Goal: Transaction & Acquisition: Purchase product/service

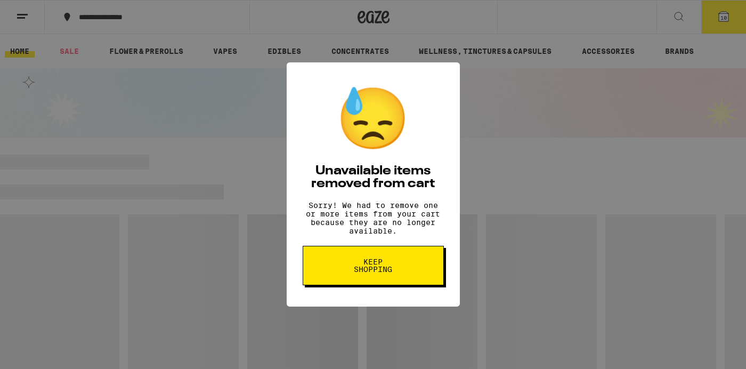
click at [386, 273] on span "Keep Shopping" at bounding box center [373, 265] width 55 height 15
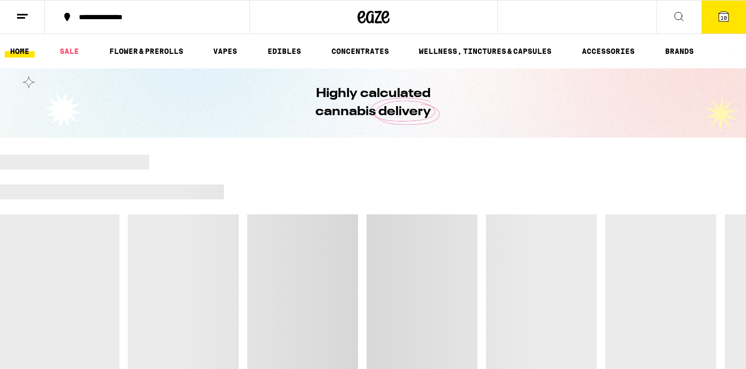
click at [729, 23] on button "10" at bounding box center [723, 17] width 45 height 33
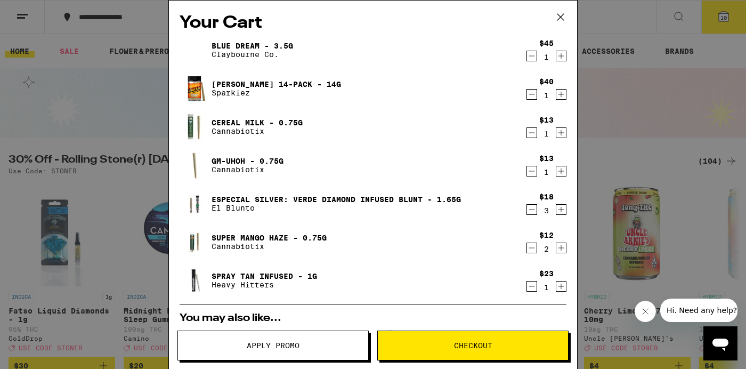
click at [529, 55] on icon "Decrement" at bounding box center [532, 56] width 10 height 13
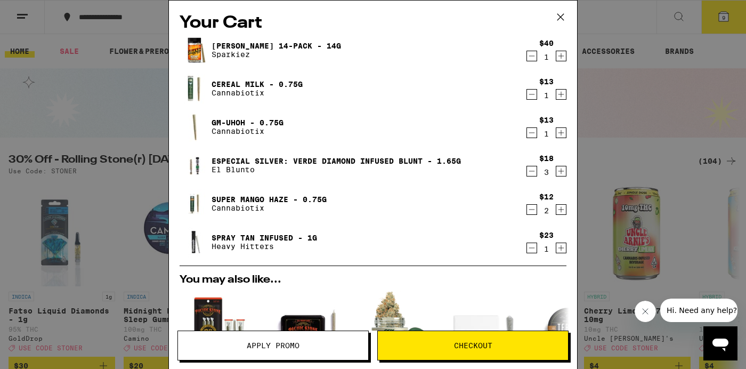
click at [531, 52] on icon "Decrement" at bounding box center [532, 56] width 10 height 13
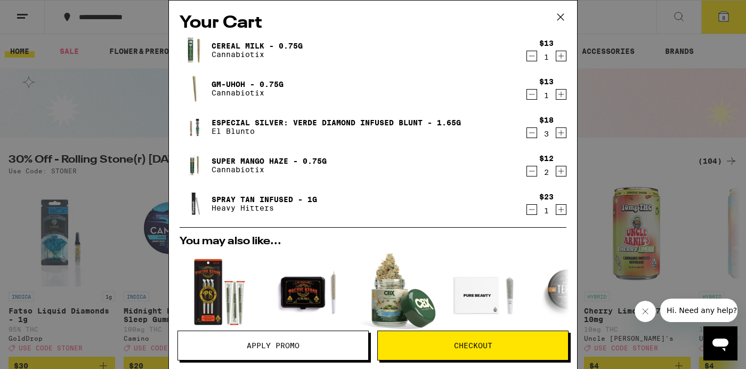
click at [531, 52] on icon "Decrement" at bounding box center [532, 56] width 10 height 13
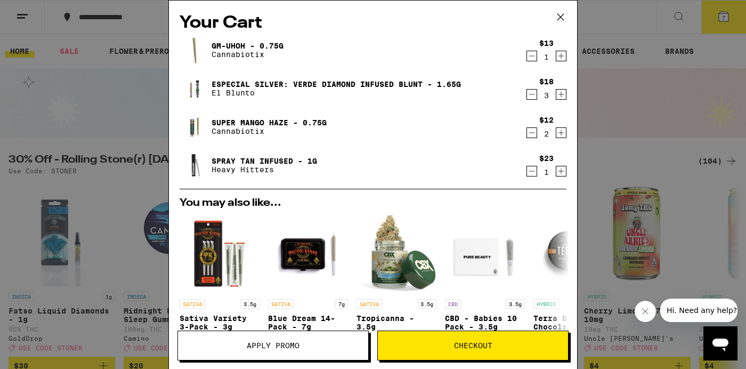
click at [531, 52] on icon "Decrement" at bounding box center [532, 56] width 10 height 13
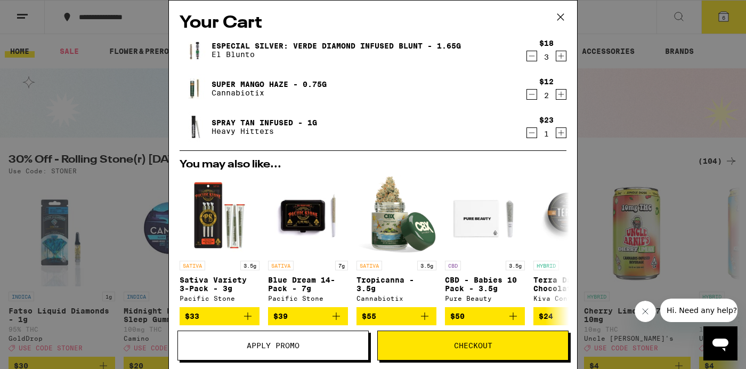
click at [531, 52] on icon "Decrement" at bounding box center [532, 56] width 10 height 13
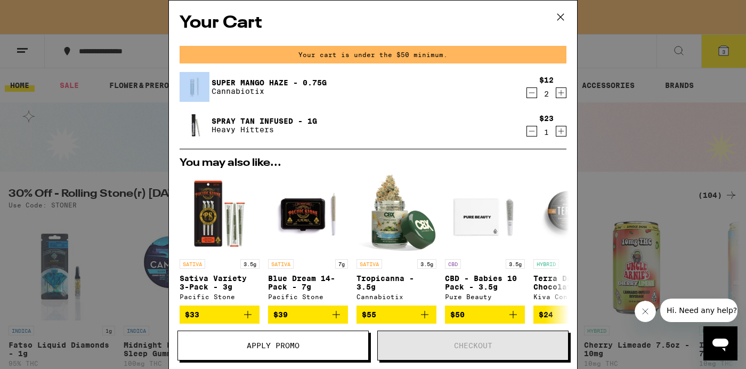
click at [531, 52] on div "Your cart is under the $50 minimum." at bounding box center [373, 55] width 387 height 18
click at [534, 94] on icon "Decrement" at bounding box center [532, 92] width 10 height 13
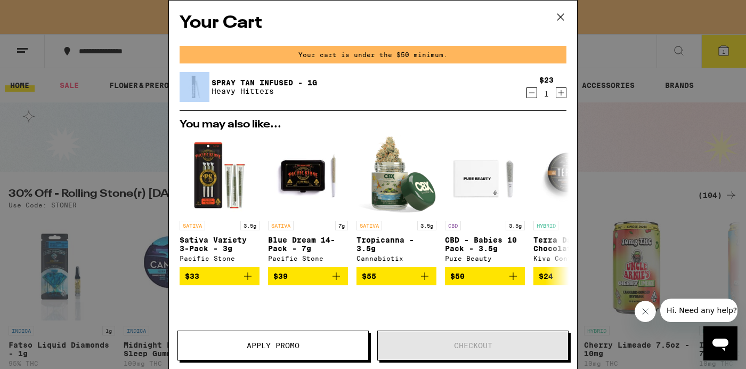
click at [534, 94] on icon "Decrement" at bounding box center [532, 92] width 10 height 13
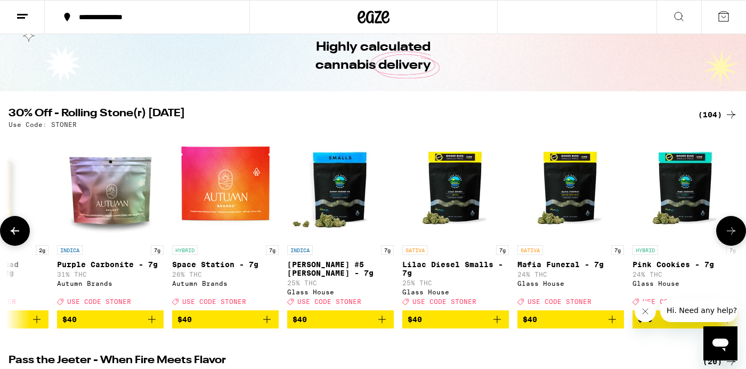
scroll to position [0, 9510]
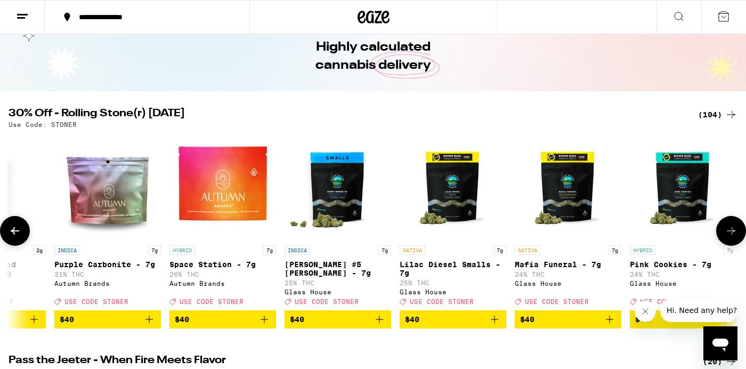
click at [611, 326] on icon "Add to bag" at bounding box center [609, 319] width 13 height 13
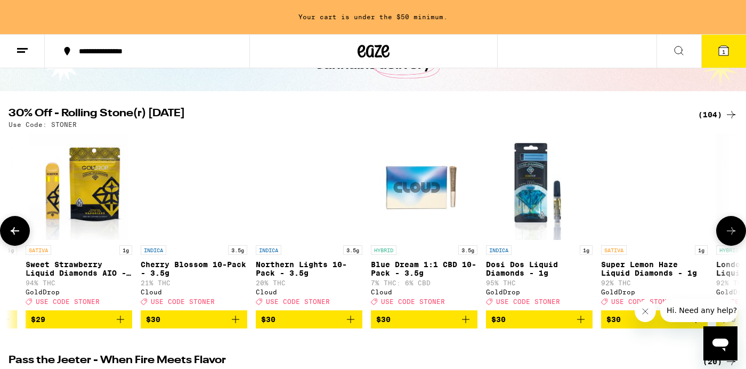
scroll to position [0, 7341]
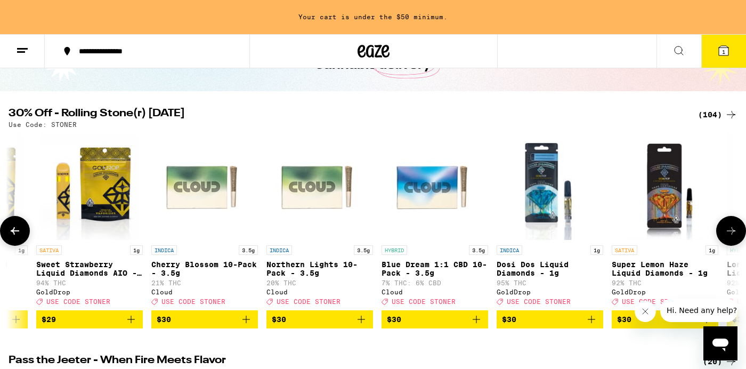
click at [427, 325] on span "$30" at bounding box center [435, 319] width 96 height 13
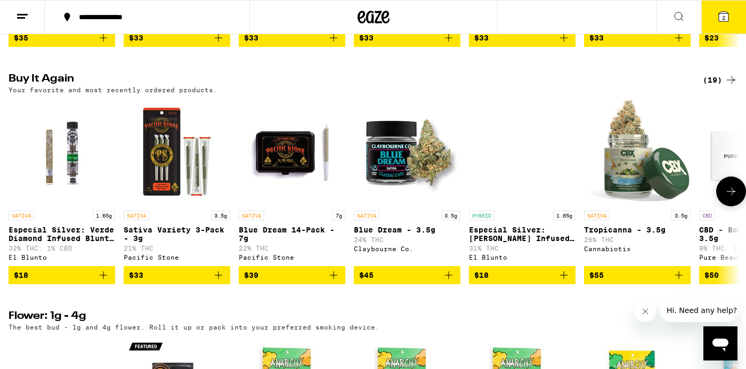
scroll to position [882, 0]
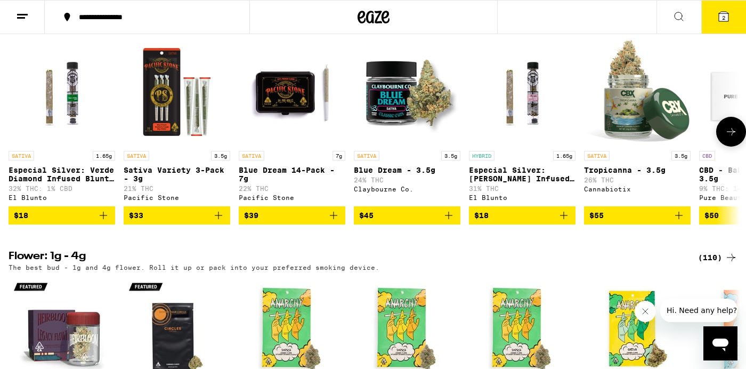
click at [104, 219] on icon "Add to bag" at bounding box center [103, 215] width 7 height 7
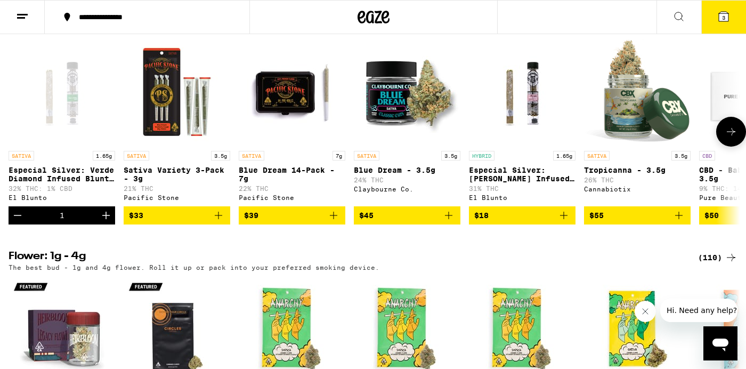
click at [563, 222] on icon "Add to bag" at bounding box center [564, 215] width 13 height 13
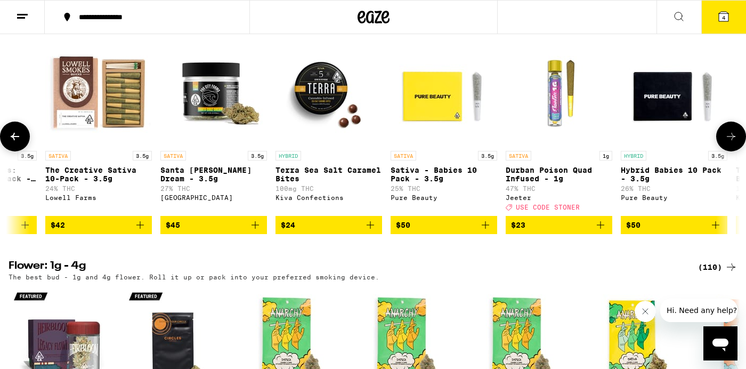
scroll to position [0, 1458]
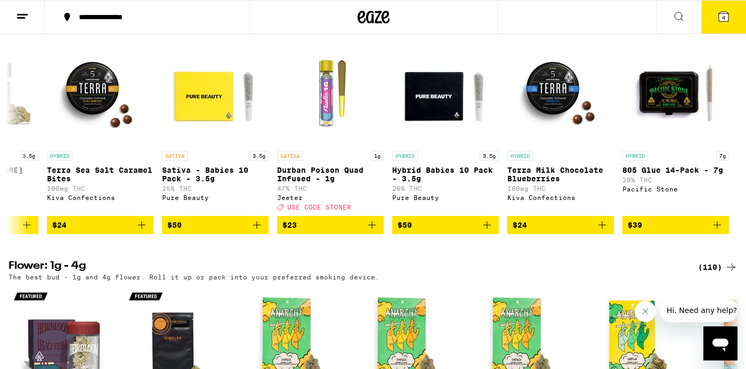
click at [726, 12] on icon at bounding box center [724, 17] width 10 height 10
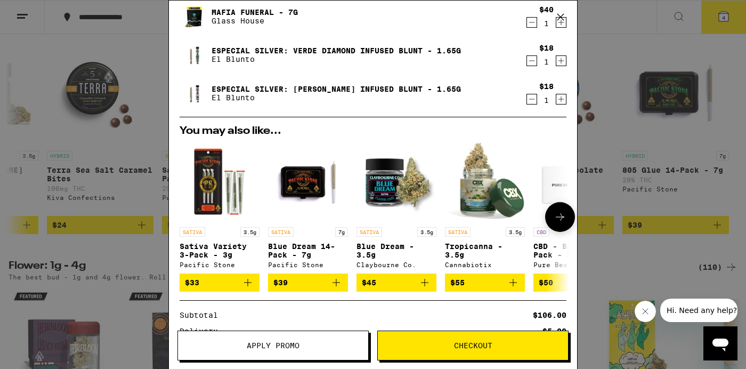
click at [249, 284] on icon "Add to bag" at bounding box center [247, 282] width 13 height 13
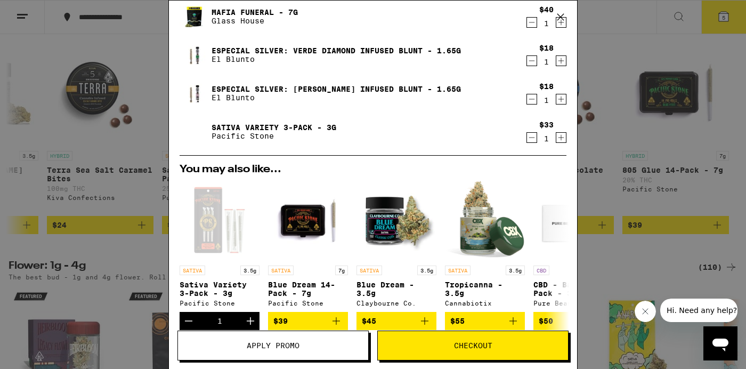
click at [270, 343] on span "Apply Promo" at bounding box center [273, 345] width 53 height 7
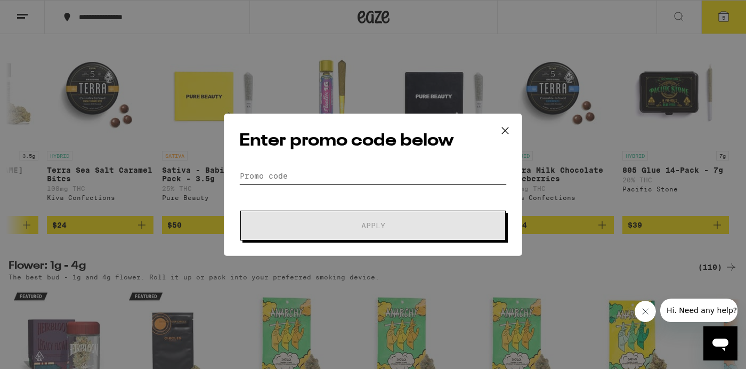
click at [253, 174] on input "Promo Code" at bounding box center [373, 176] width 268 height 16
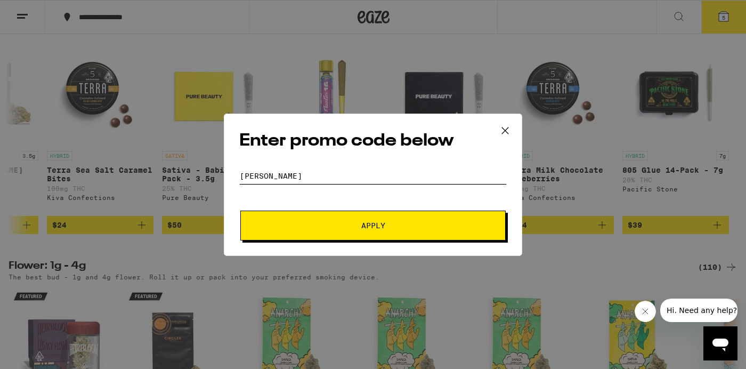
type input "[PERSON_NAME]"
click at [294, 217] on button "Apply" at bounding box center [372, 226] width 265 height 30
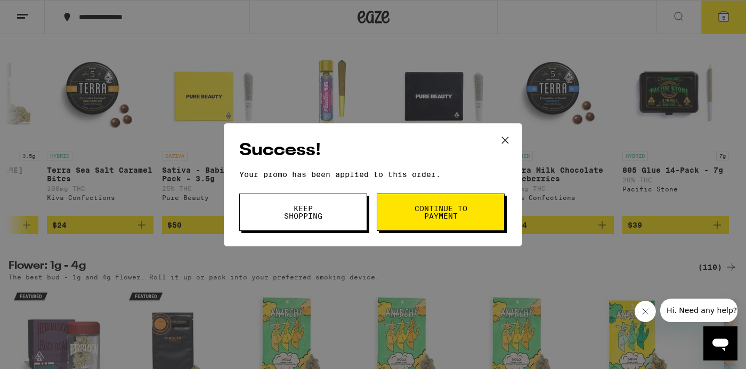
click at [323, 208] on span "Keep Shopping" at bounding box center [303, 212] width 54 height 15
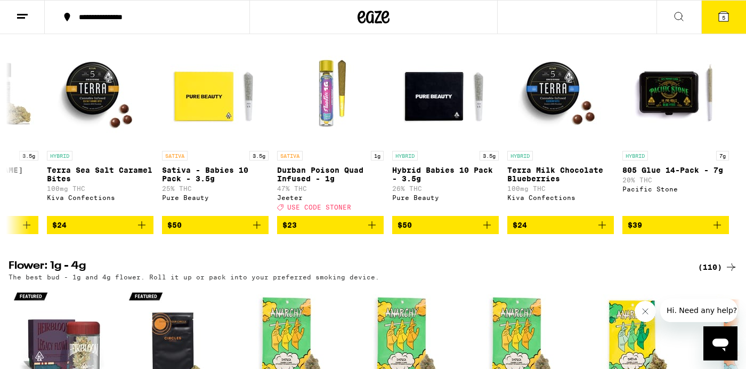
click at [728, 13] on icon at bounding box center [724, 17] width 10 height 10
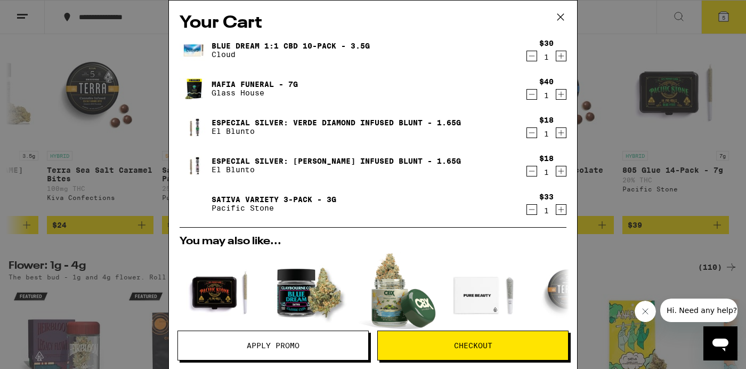
click at [560, 131] on icon "Increment" at bounding box center [561, 132] width 10 height 13
click at [560, 173] on icon "Increment" at bounding box center [561, 171] width 10 height 13
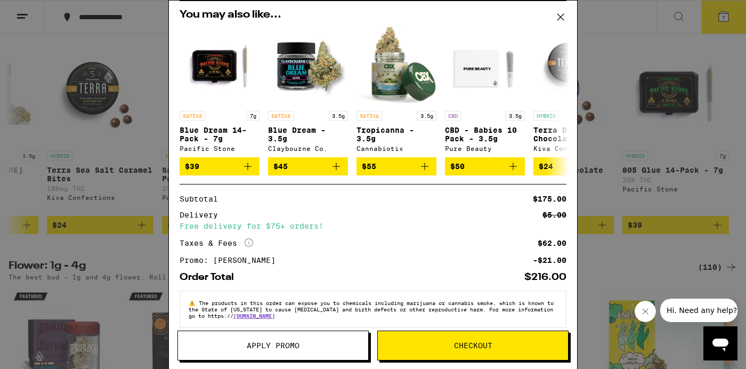
scroll to position [243, 0]
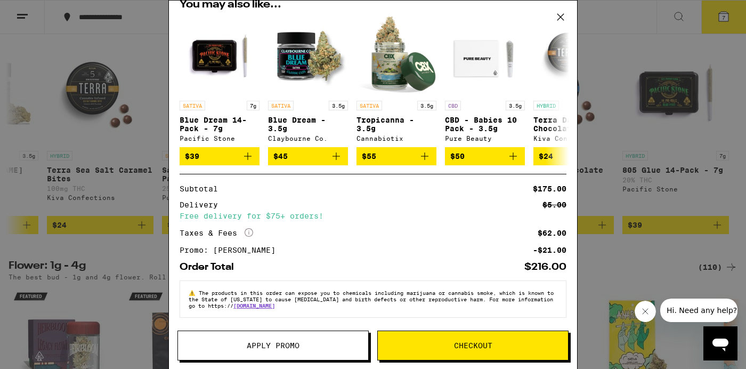
click at [423, 344] on span "Checkout" at bounding box center [473, 345] width 190 height 7
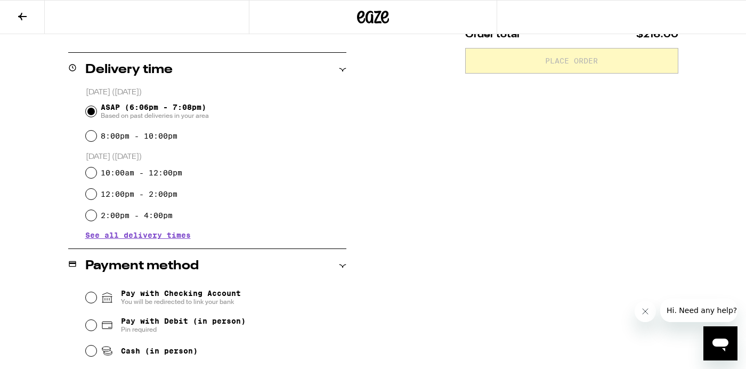
scroll to position [362, 0]
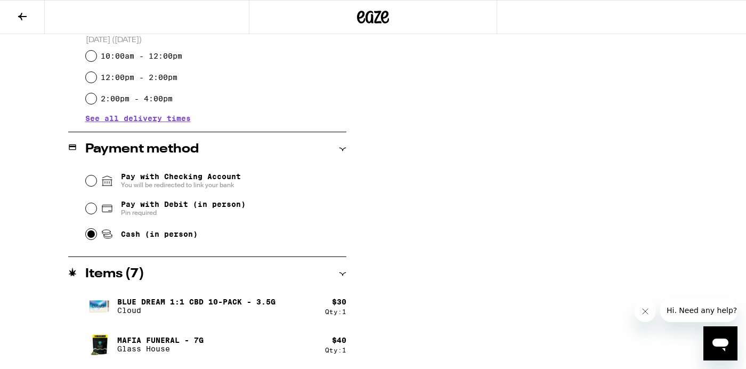
click at [88, 238] on input "Cash (in person)" at bounding box center [91, 234] width 11 height 11
radio input "true"
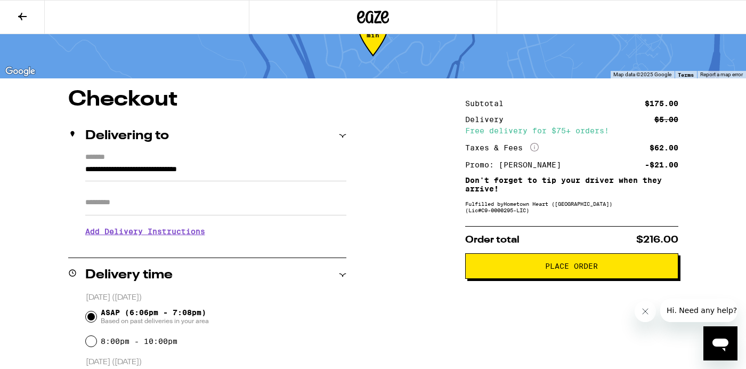
scroll to position [0, 0]
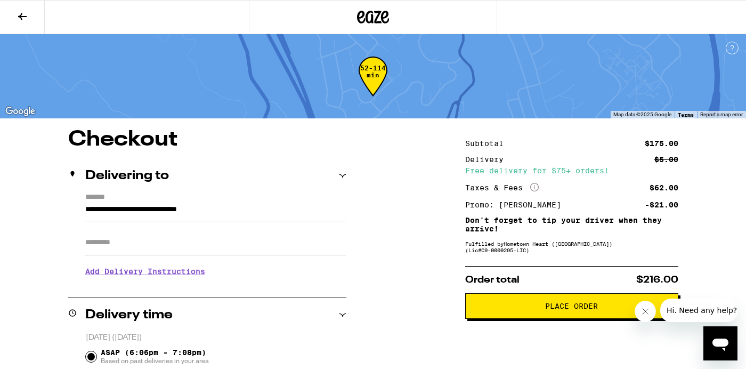
click at [505, 310] on span "Place Order" at bounding box center [571, 305] width 195 height 7
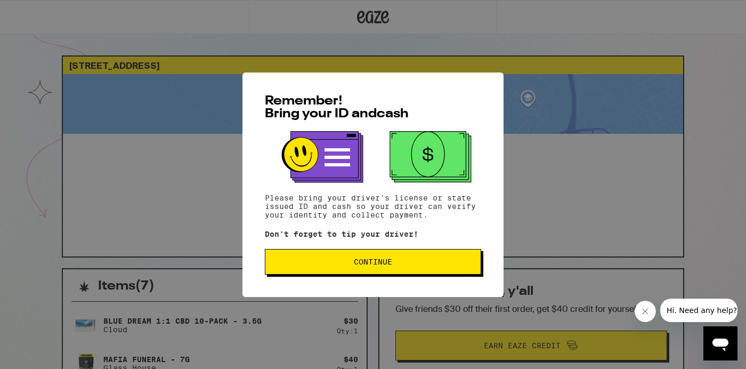
click at [337, 265] on span "Continue" at bounding box center [373, 261] width 198 height 7
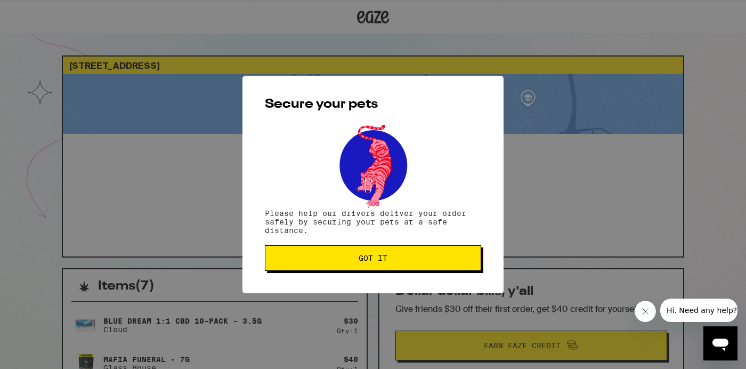
click at [364, 262] on span "Got it" at bounding box center [373, 257] width 29 height 7
